Goal: Communication & Community: Answer question/provide support

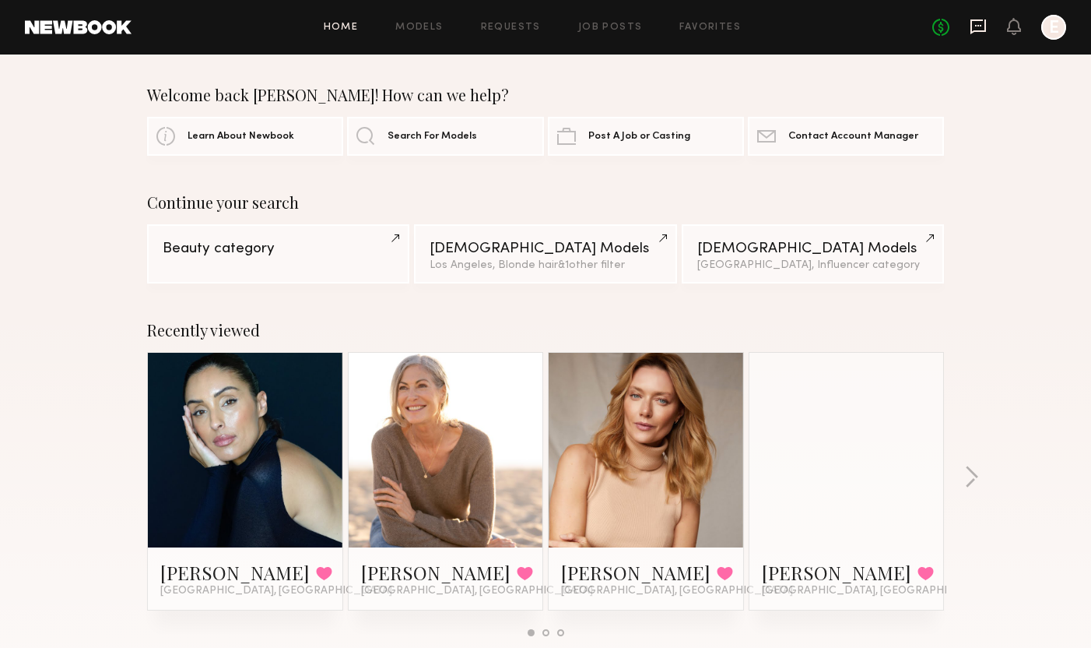
click at [975, 24] on icon at bounding box center [978, 26] width 17 height 17
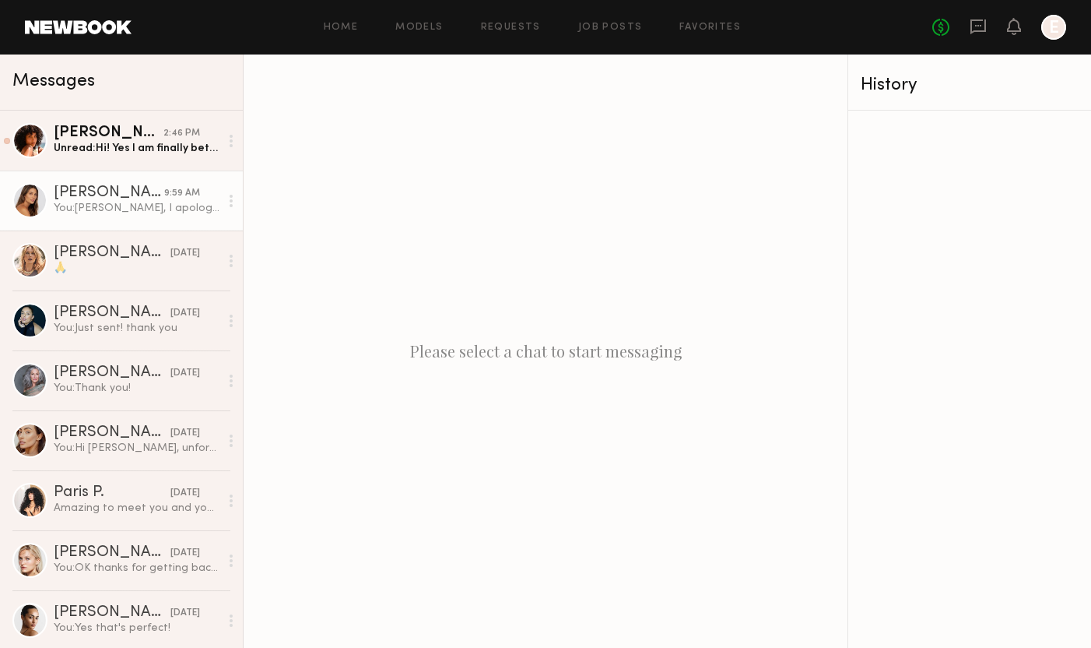
click at [108, 204] on div "You: [PERSON_NAME], I apologize for the delay. This last month has been a chall…" at bounding box center [137, 208] width 166 height 15
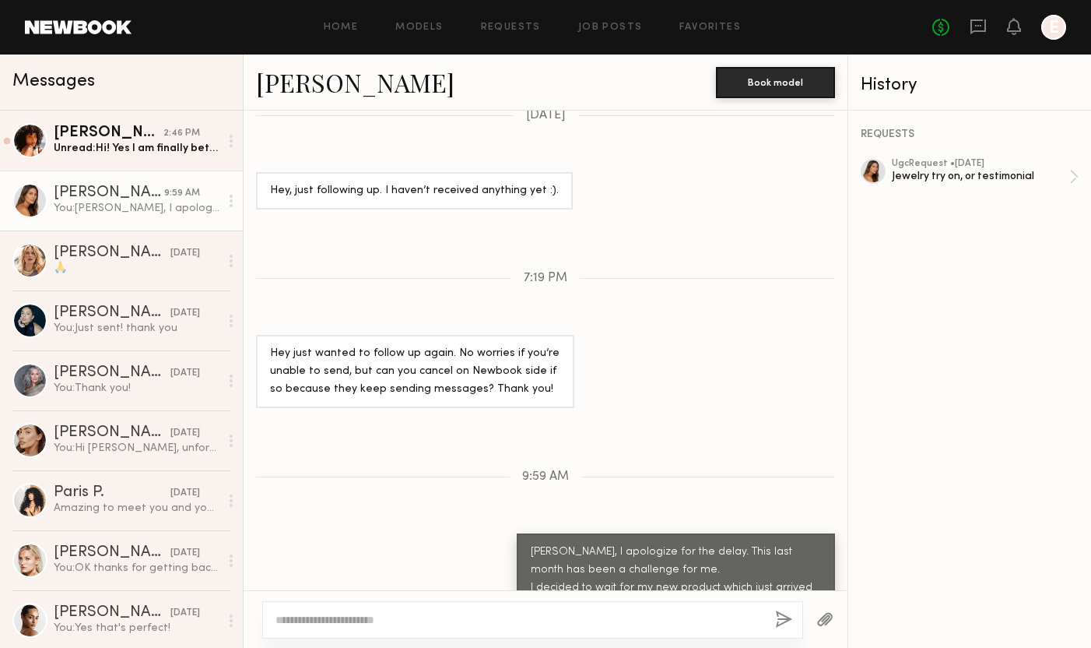
scroll to position [1645, 0]
click at [405, 623] on textarea at bounding box center [519, 620] width 487 height 16
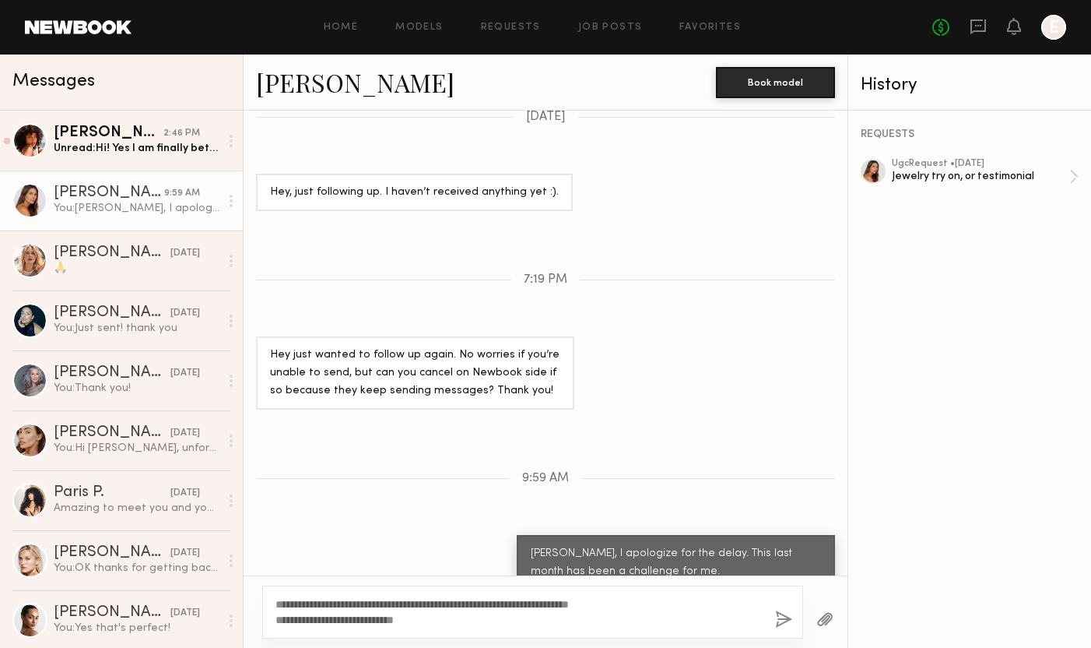
type textarea "**********"
click at [787, 620] on button "button" at bounding box center [783, 619] width 17 height 19
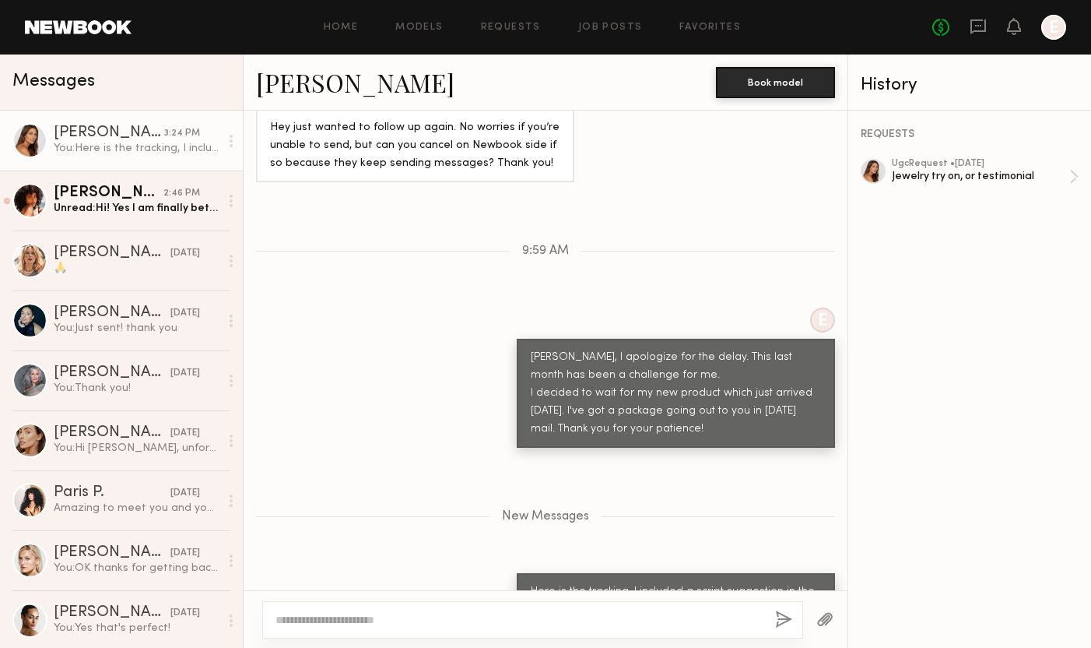
scroll to position [1966, 0]
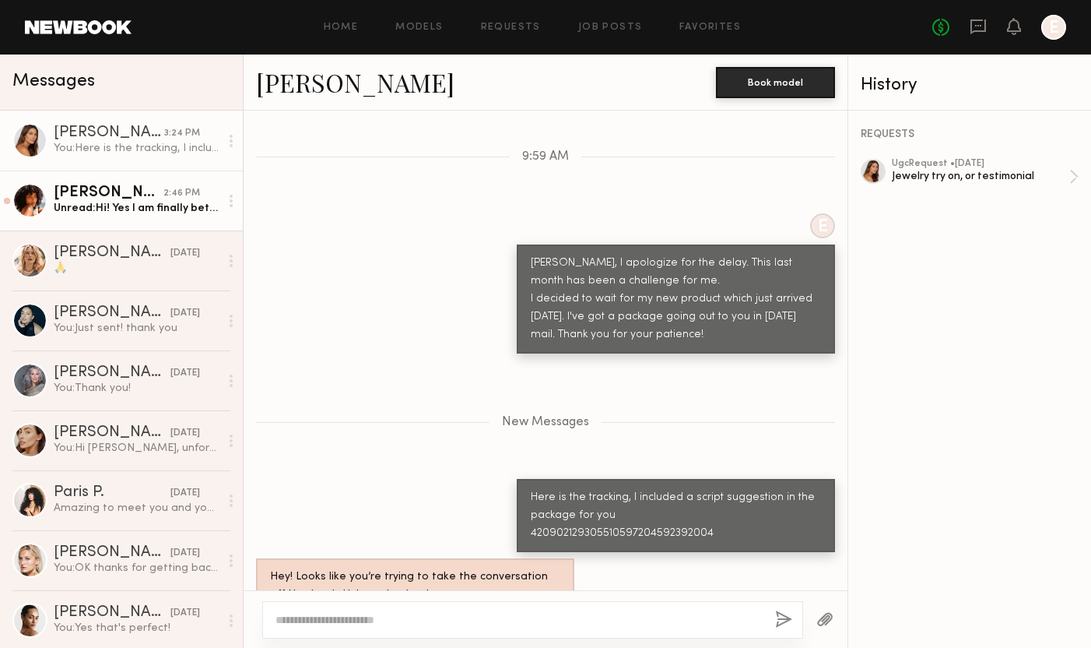
click at [156, 204] on div "Unread: Hi! Yes I am finally better and can get the final video over to you bef…" at bounding box center [137, 208] width 166 height 15
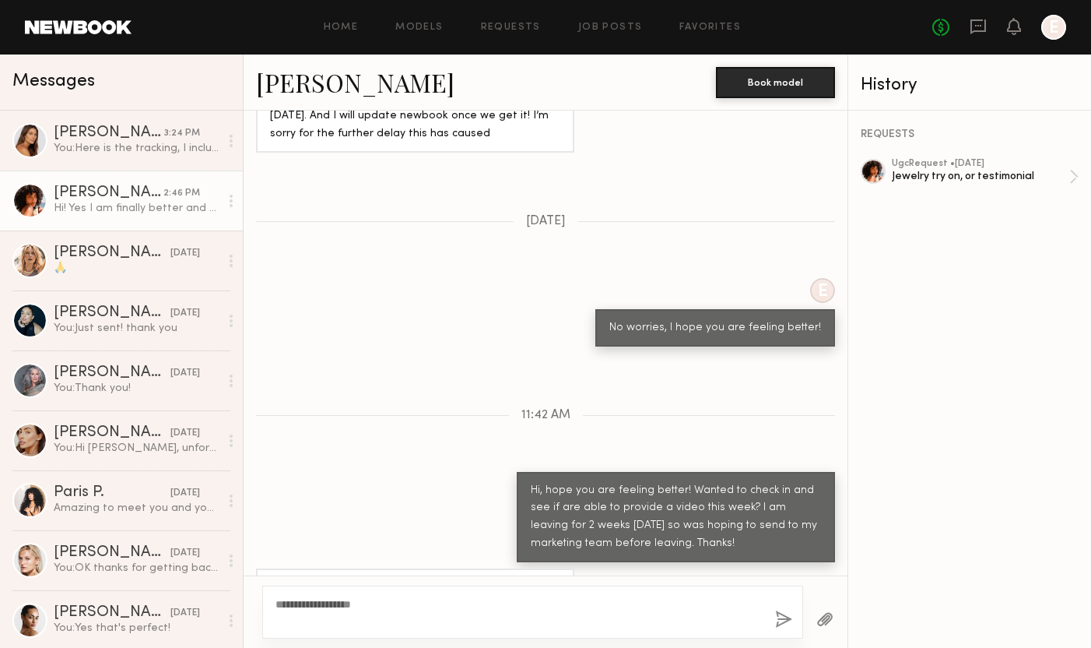
type textarea "**********"
click at [784, 618] on button "button" at bounding box center [783, 619] width 17 height 19
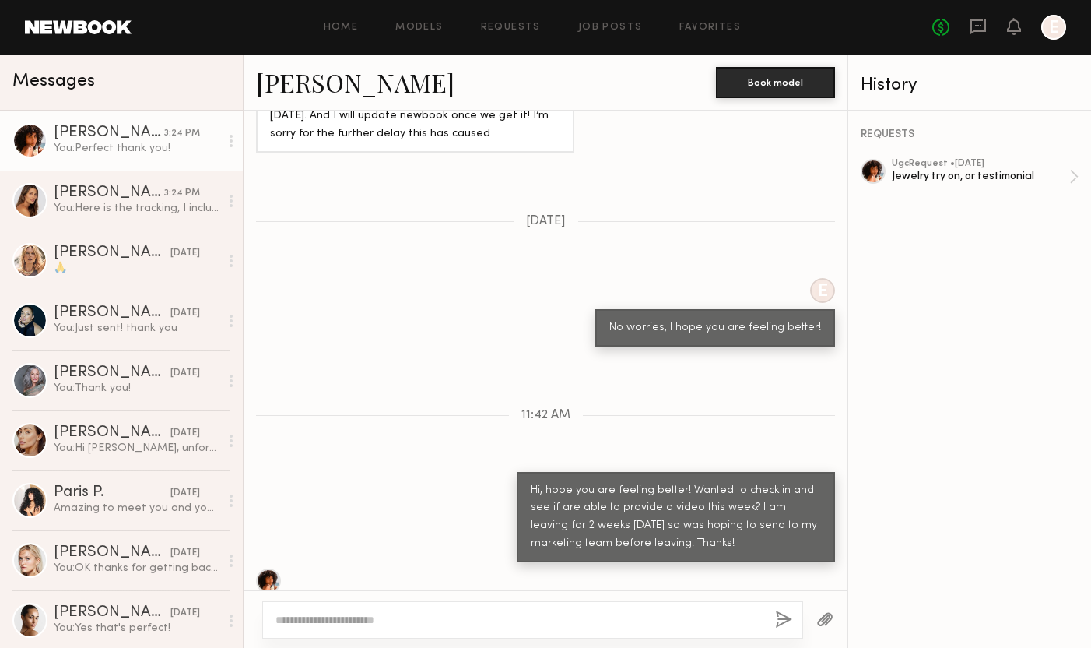
scroll to position [1962, 0]
